Goal: Task Accomplishment & Management: Use online tool/utility

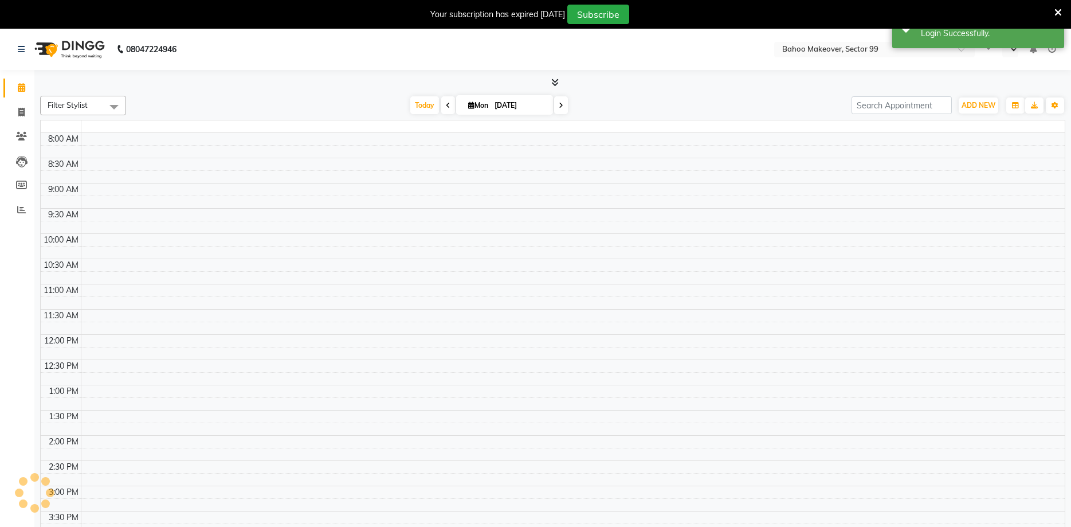
select select "en"
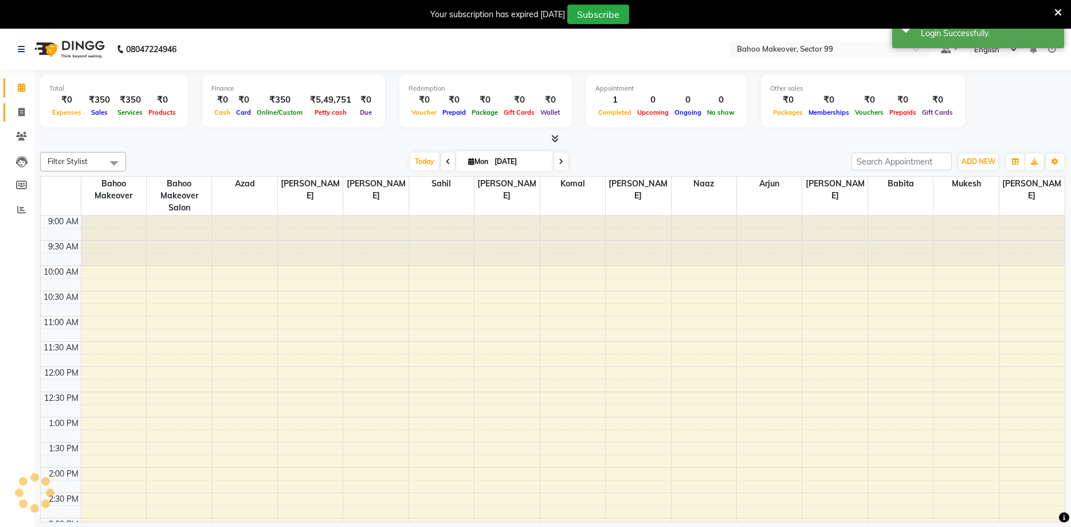
click at [22, 114] on icon at bounding box center [21, 112] width 6 height 9
select select "6856"
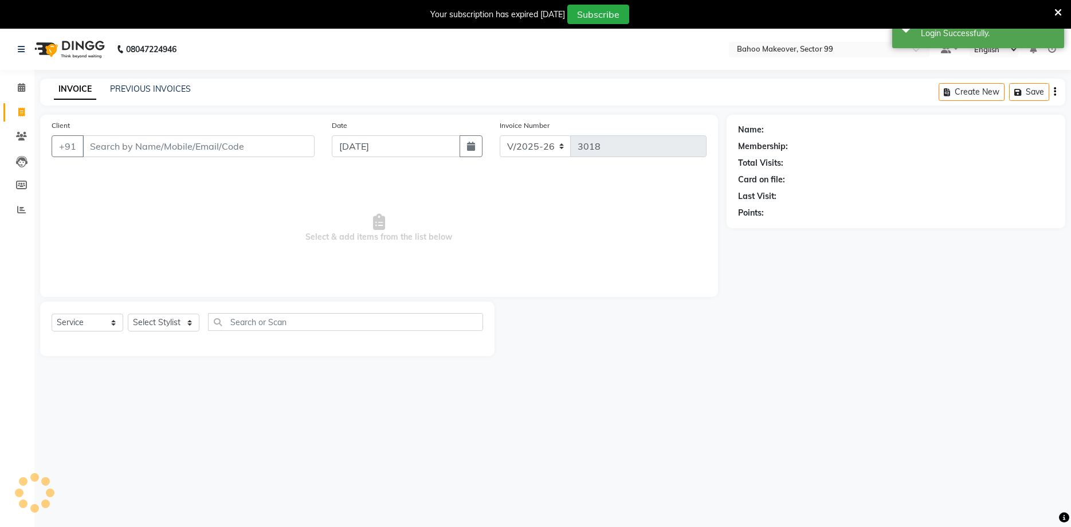
click at [159, 143] on input "Client" at bounding box center [199, 146] width 232 height 22
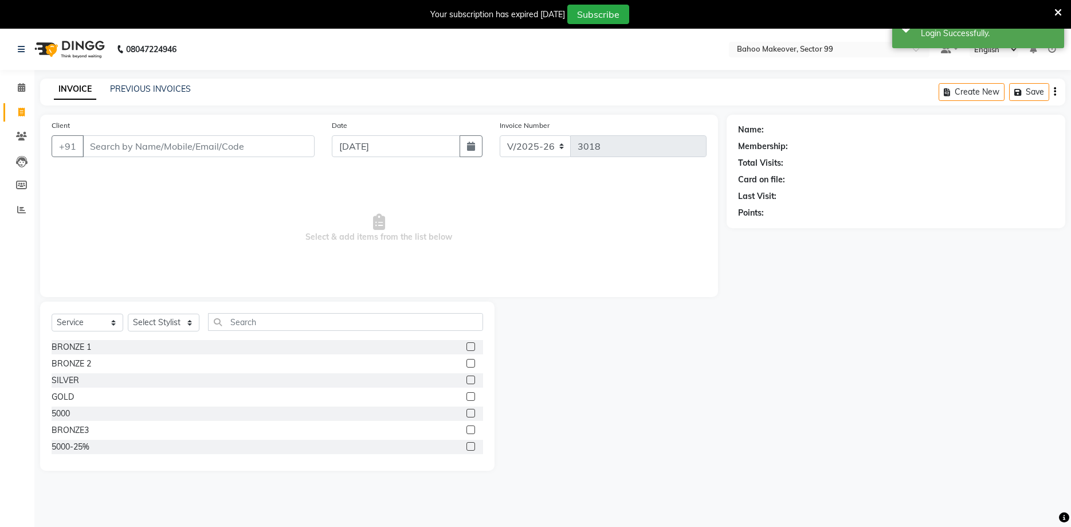
select select "membership"
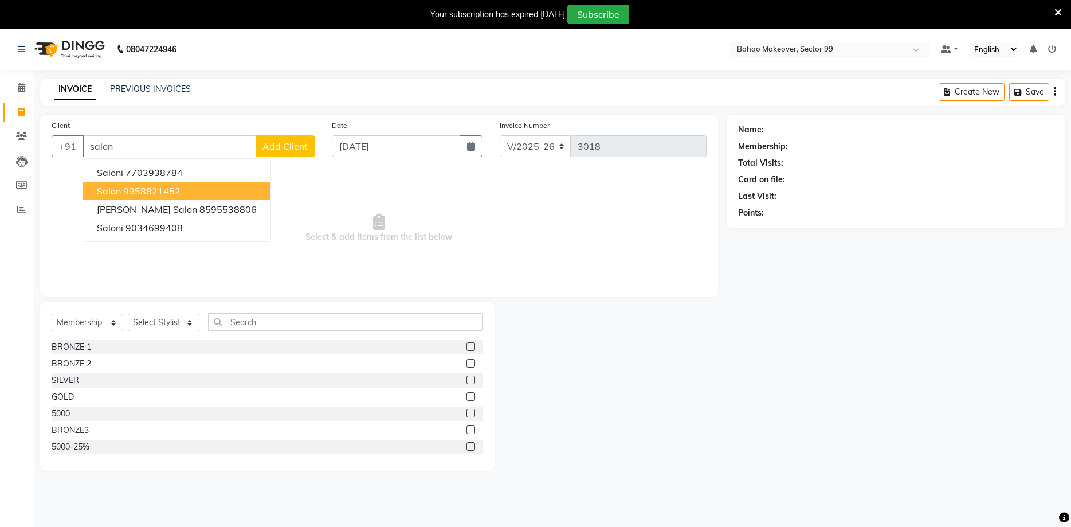
click at [128, 191] on ngb-highlight "9958821452" at bounding box center [151, 190] width 57 height 11
type input "9958821452"
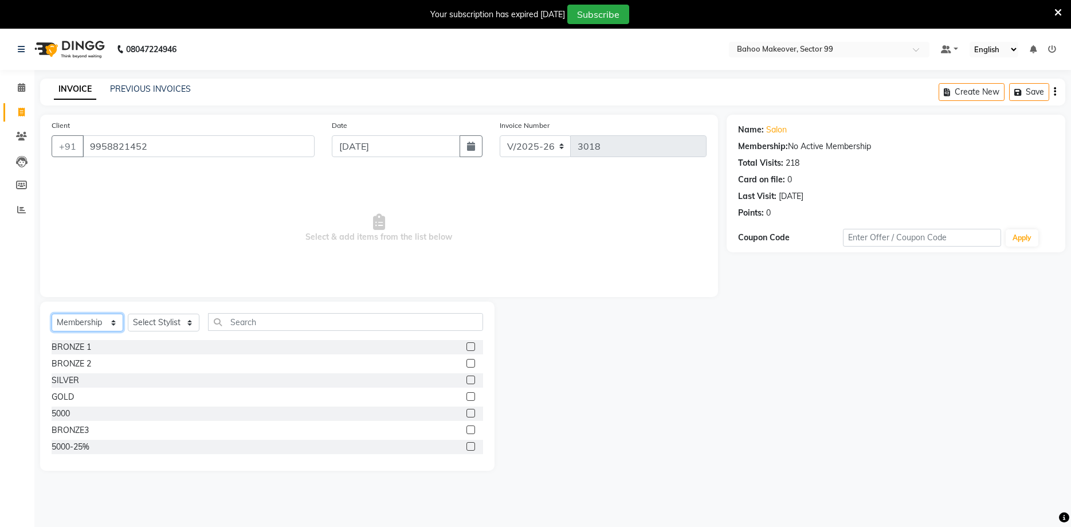
click at [52, 314] on select "Select Service Product Membership Package Voucher Prepaid Gift Card" at bounding box center [88, 323] width 72 height 18
select select "service"
click option "Service" at bounding box center [0, 0] width 0 height 0
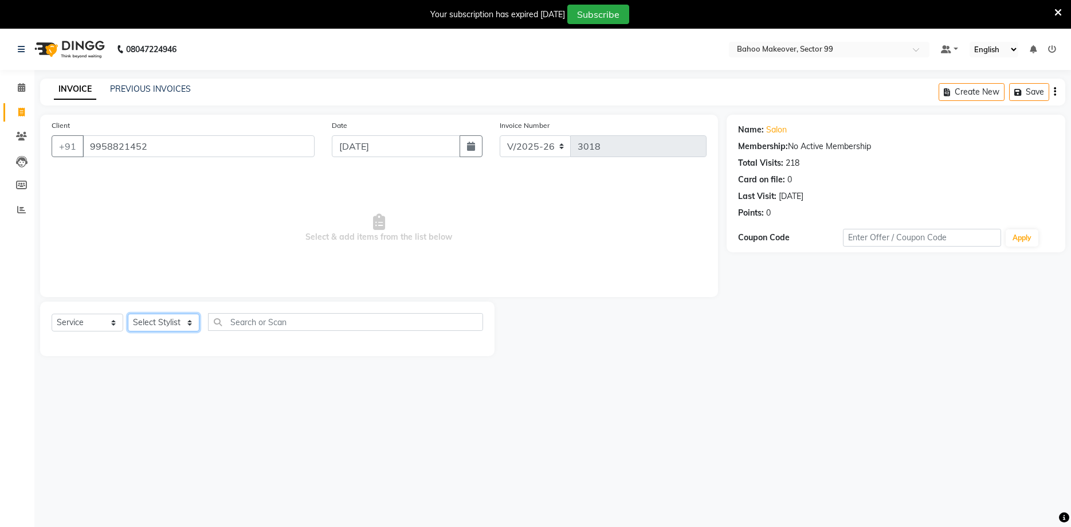
click at [128, 314] on select "Select Stylist [PERSON_NAME] Makeover Bahoo Makeover Salon [PERSON_NAME] [PERSO…" at bounding box center [164, 323] width 72 height 18
select select "54354"
click option "[PERSON_NAME]" at bounding box center [0, 0] width 0 height 0
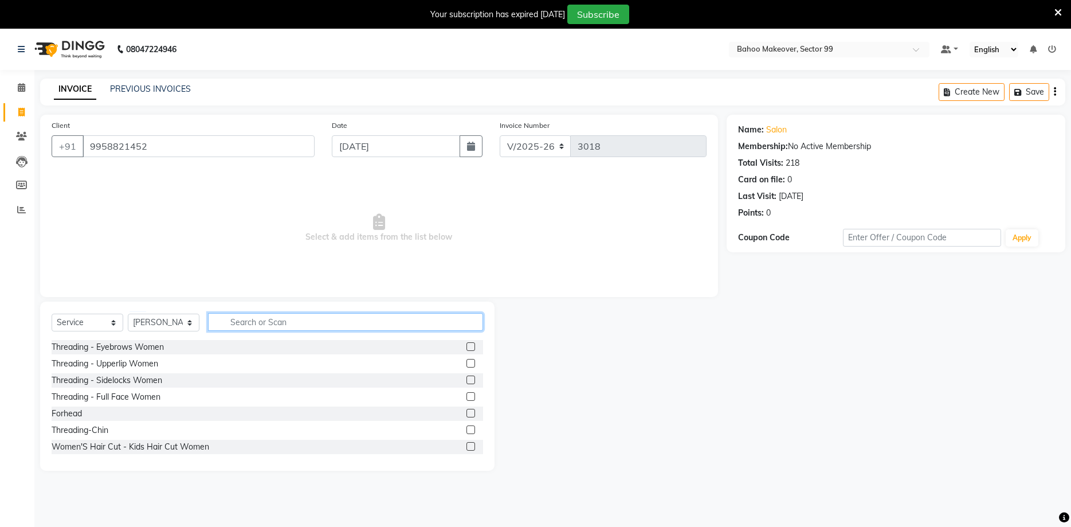
click at [250, 321] on input "text" at bounding box center [345, 322] width 275 height 18
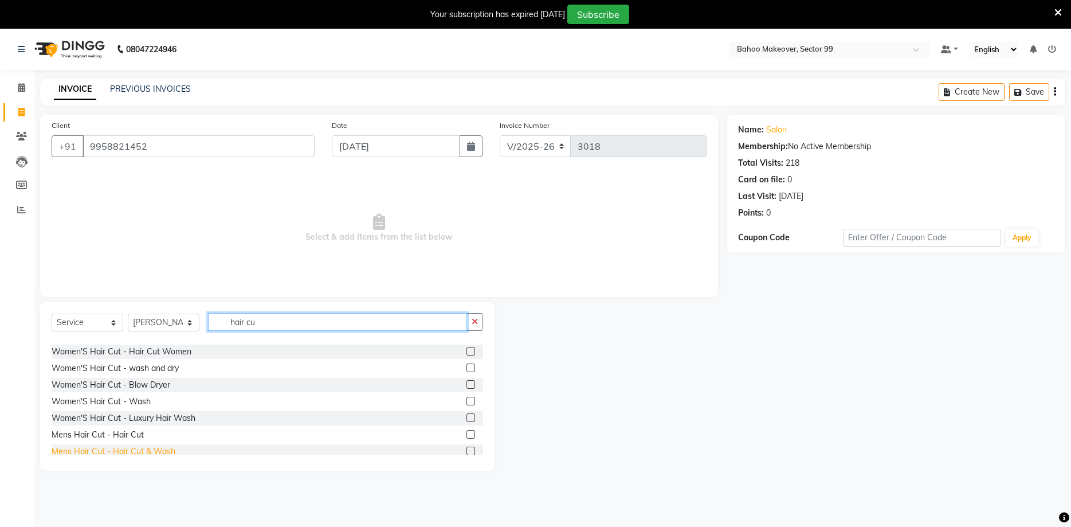
type input "hair cu"
click at [126, 453] on div "Mens Hair Cut - Hair Cut & Wash" at bounding box center [114, 451] width 124 height 12
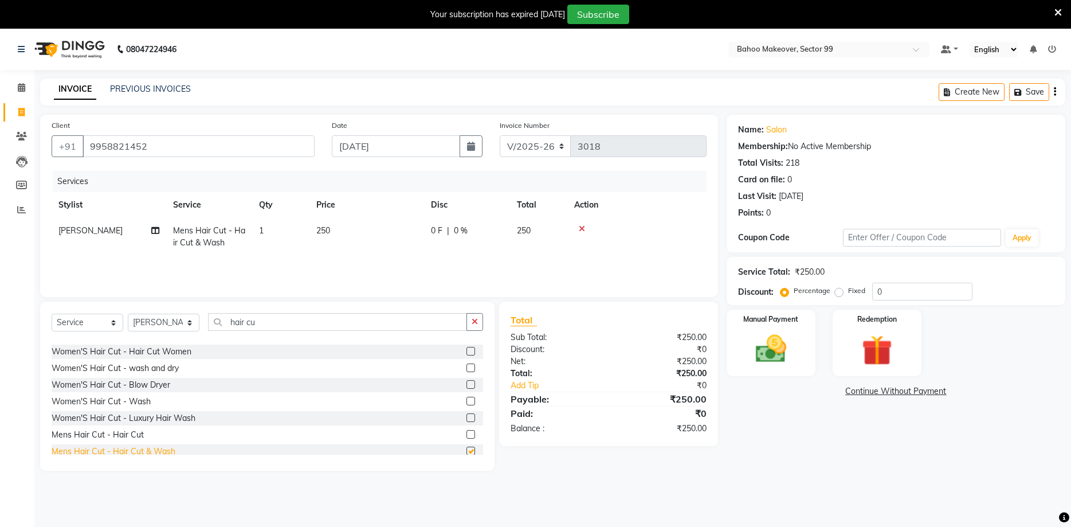
checkbox input "false"
click at [128, 314] on select "Select Stylist [PERSON_NAME] Makeover Bahoo Makeover Salon [PERSON_NAME] [PERSO…" at bounding box center [164, 323] width 72 height 18
select select "54236"
click option "Azad" at bounding box center [0, 0] width 0 height 0
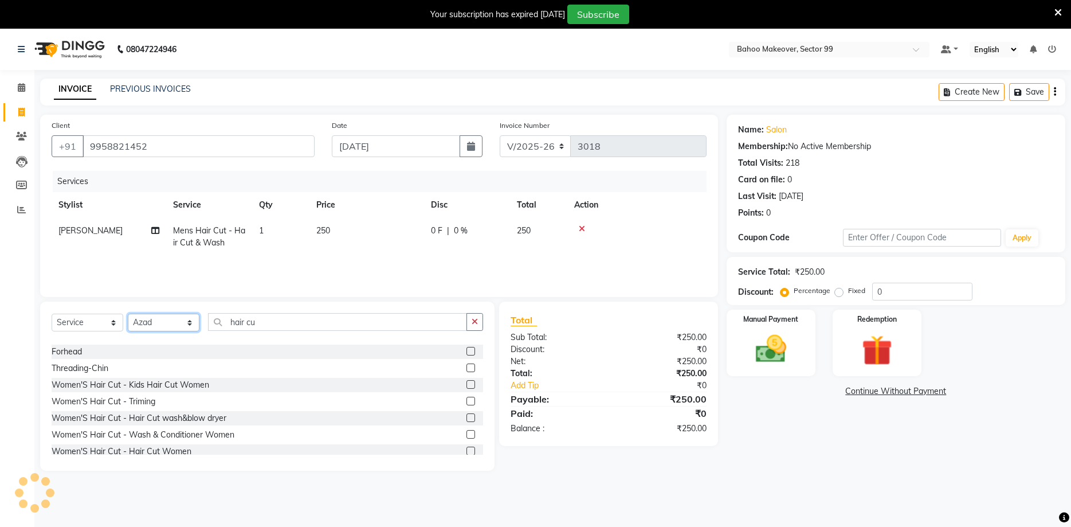
scroll to position [31, 0]
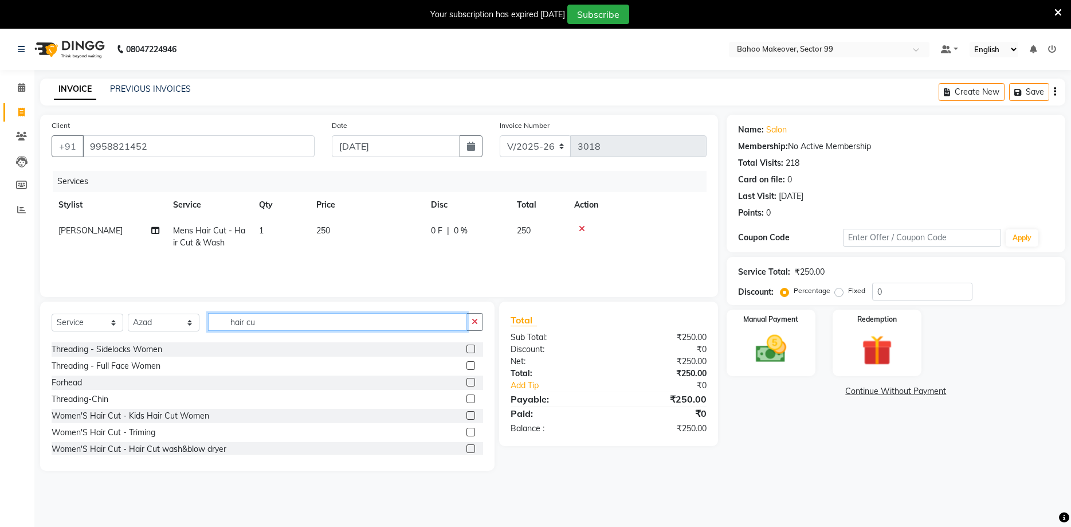
click at [387, 323] on input "hair cu" at bounding box center [337, 322] width 259 height 18
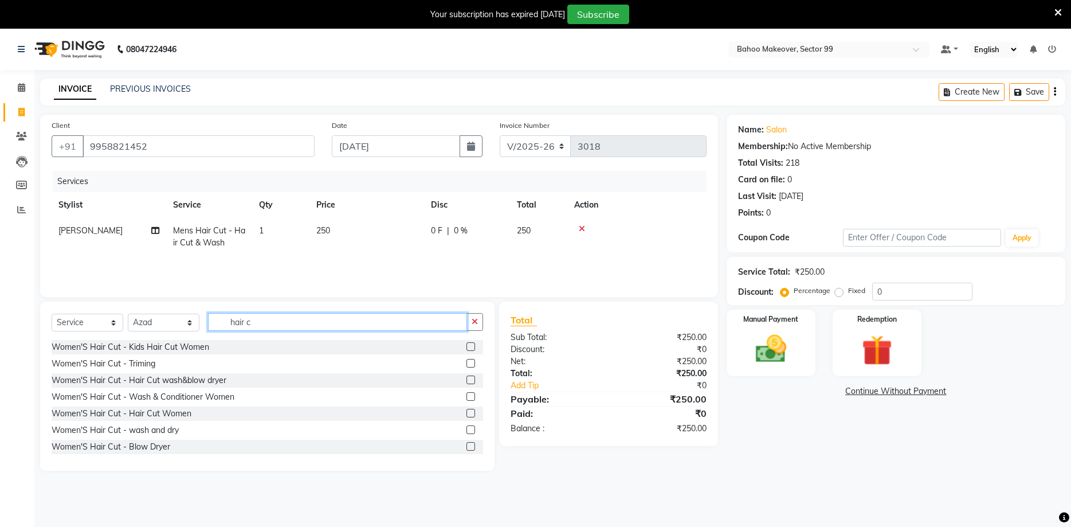
type input "hair cu"
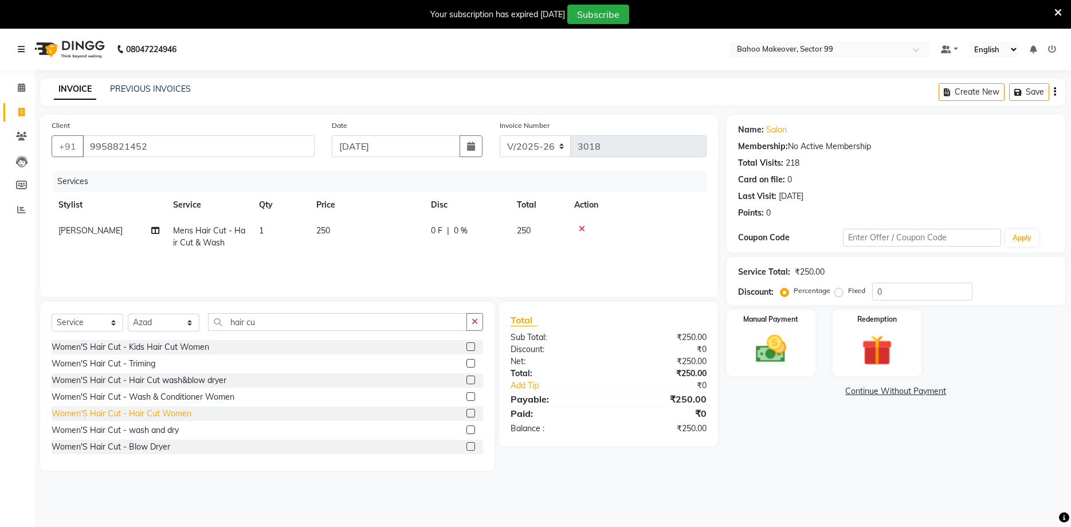
click at [162, 414] on div "Women'S Hair Cut - Hair Cut Women" at bounding box center [122, 414] width 140 height 12
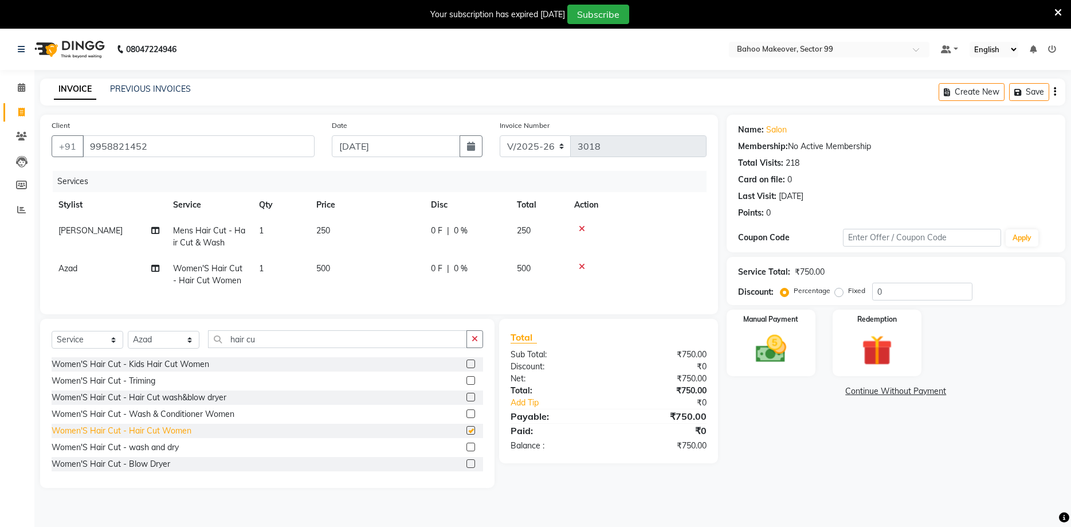
checkbox input "false"
click at [789, 359] on img at bounding box center [771, 349] width 52 height 37
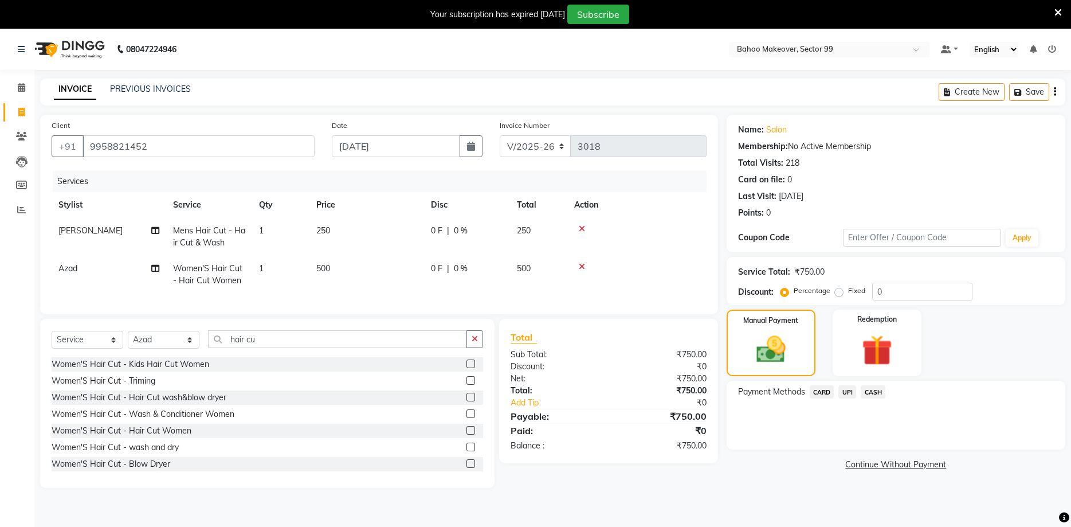
click at [853, 394] on span "UPI" at bounding box center [848, 391] width 18 height 13
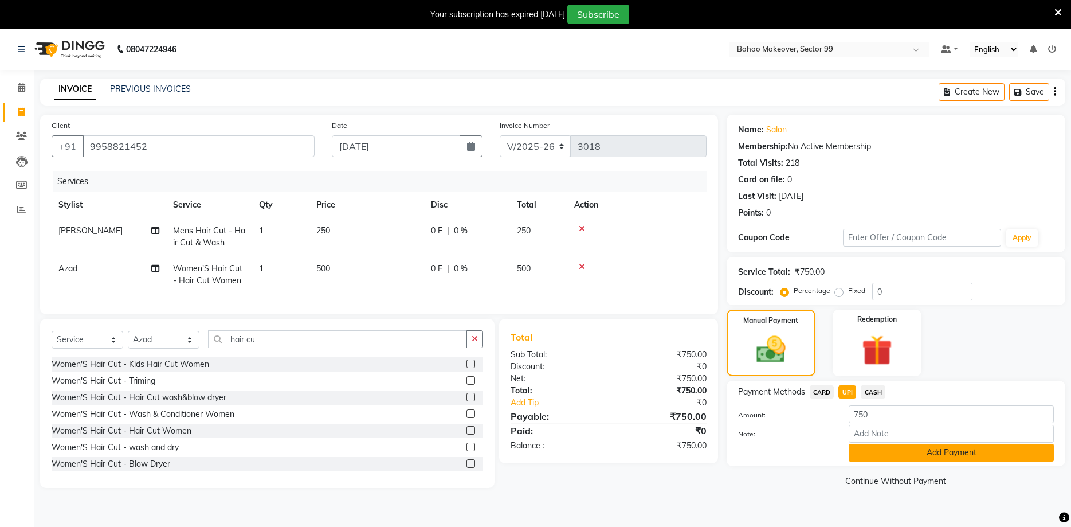
click at [973, 458] on button "Add Payment" at bounding box center [951, 453] width 205 height 18
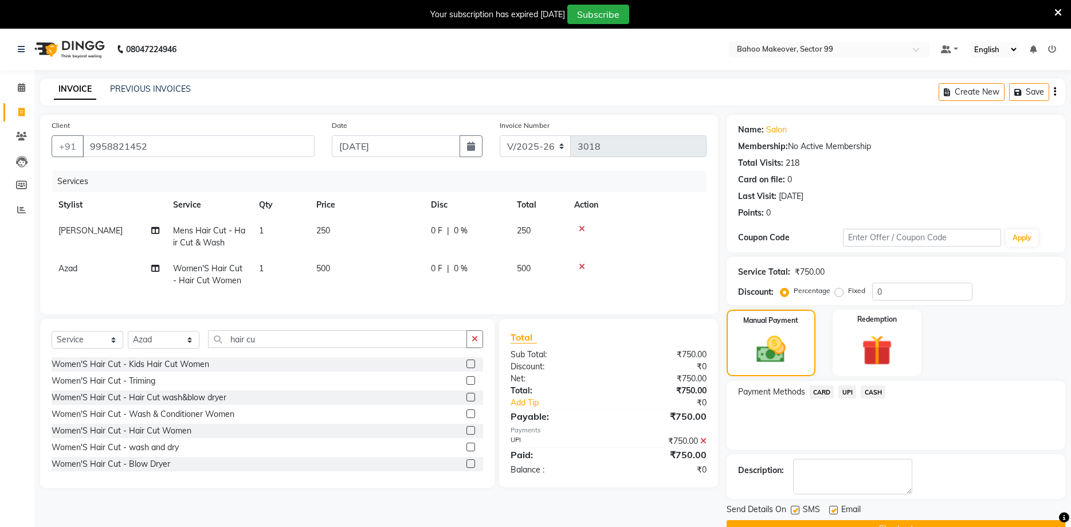
scroll to position [29, 0]
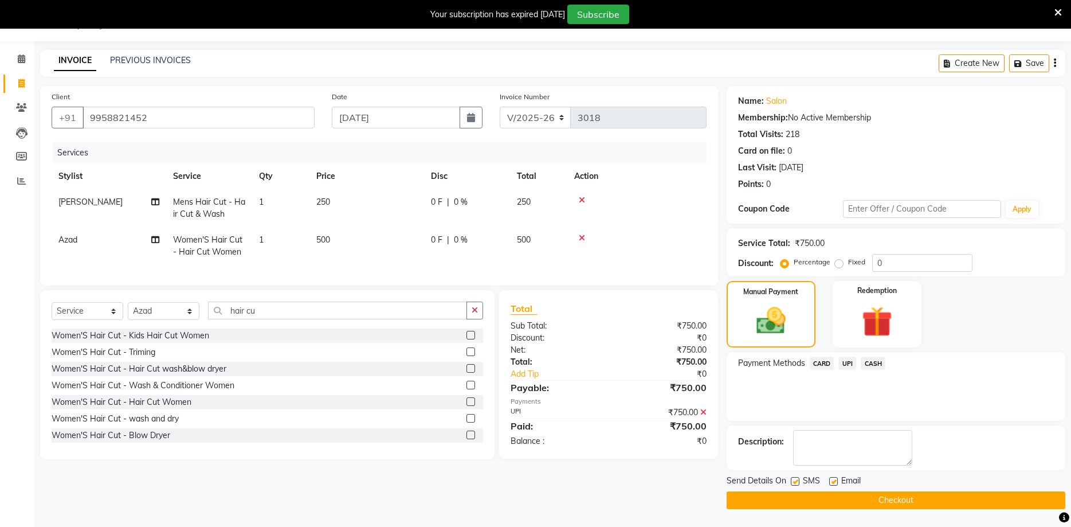
click at [993, 498] on button "Checkout" at bounding box center [896, 500] width 339 height 18
